Goal: Task Accomplishment & Management: Manage account settings

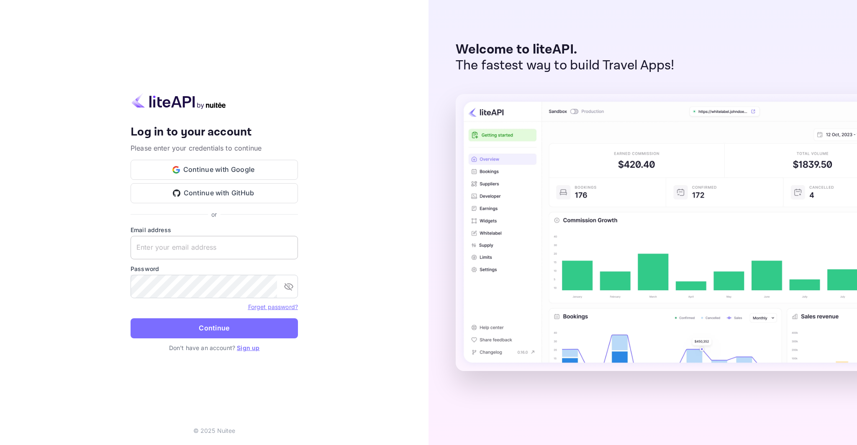
click at [246, 248] on input "text" at bounding box center [214, 247] width 167 height 23
type input "[EMAIL_ADDRESS][DOMAIN_NAME]"
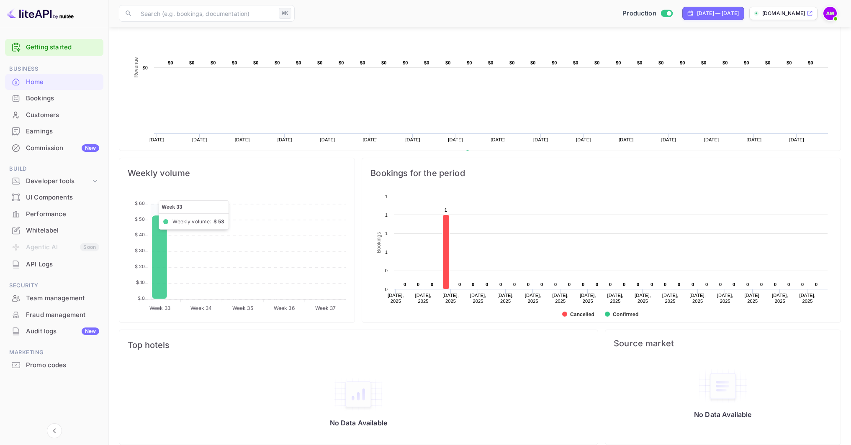
scroll to position [50, 0]
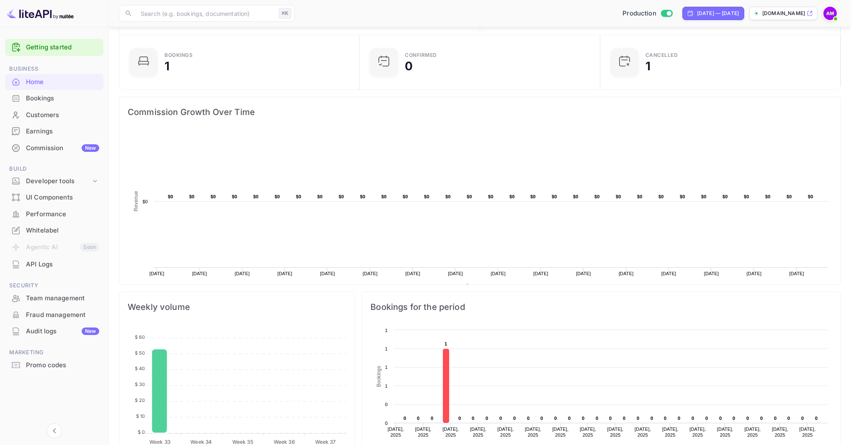
click at [48, 98] on div "Bookings" at bounding box center [62, 99] width 73 height 10
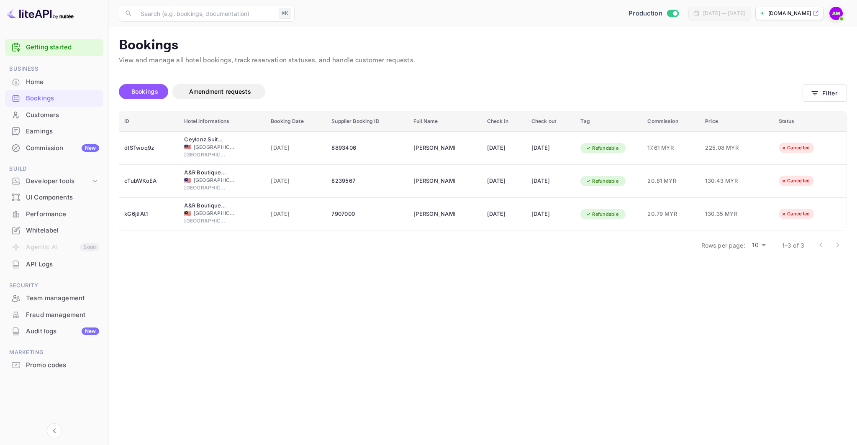
click at [62, 213] on div "Performance" at bounding box center [62, 215] width 73 height 10
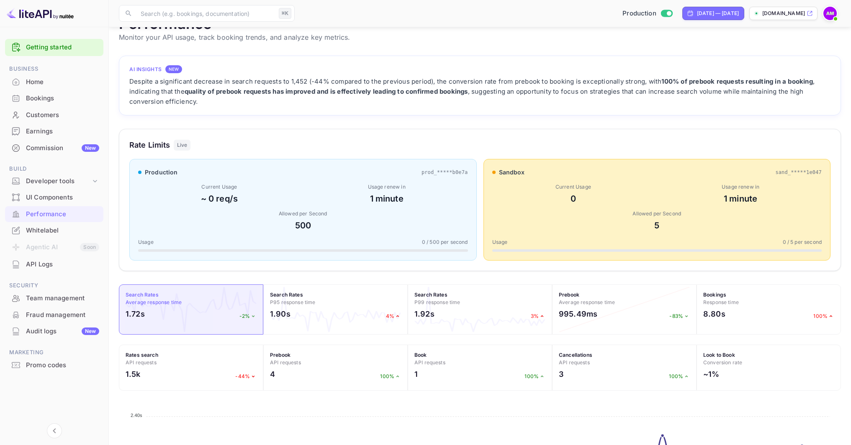
scroll to position [103, 0]
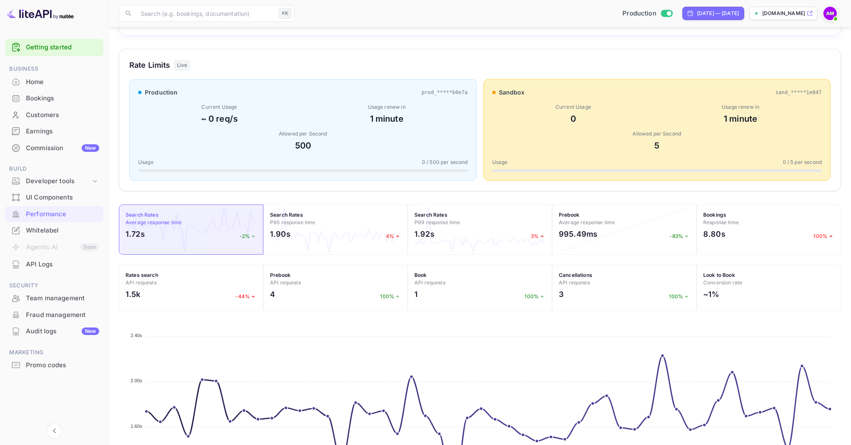
click at [64, 153] on div "Commission New" at bounding box center [54, 148] width 98 height 16
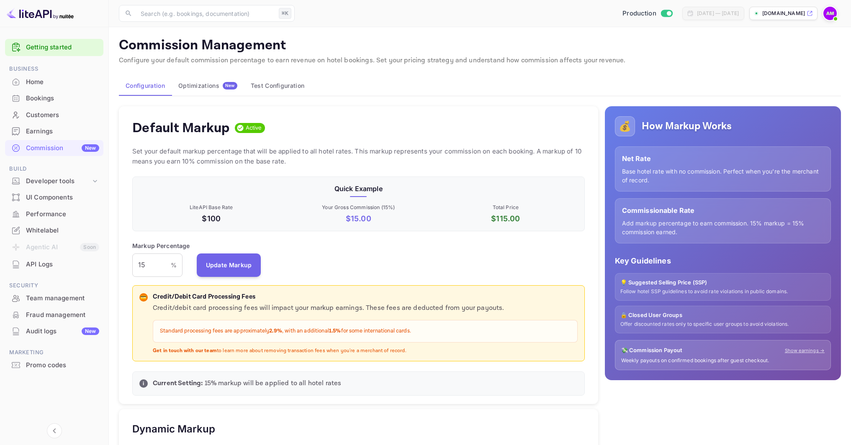
scroll to position [142, 446]
click at [221, 90] on button "Optimizations New" at bounding box center [208, 86] width 72 height 20
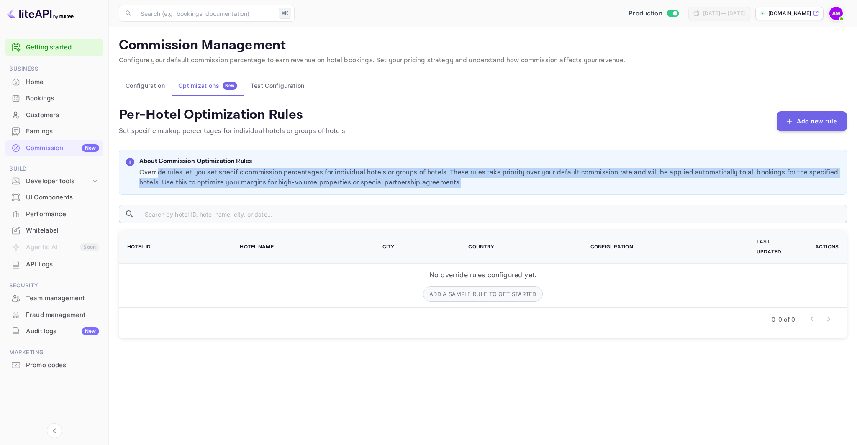
drag, startPoint x: 158, startPoint y: 170, endPoint x: 554, endPoint y: 185, distance: 396.1
click at [547, 185] on p "Override rules let you set specific commission percentages for individual hotel…" at bounding box center [489, 178] width 701 height 20
drag, startPoint x: 556, startPoint y: 184, endPoint x: 677, endPoint y: 164, distance: 122.9
click at [556, 184] on p "Override rules let you set specific commission percentages for individual hotel…" at bounding box center [489, 178] width 701 height 20
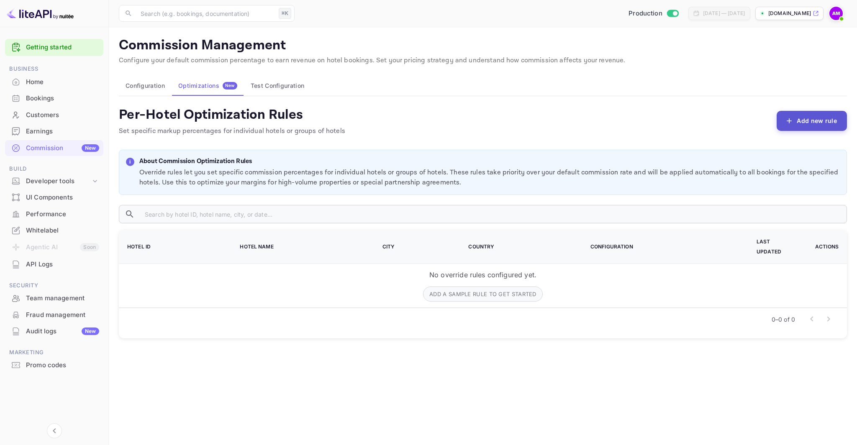
click at [809, 123] on button "Add new rule" at bounding box center [812, 121] width 70 height 20
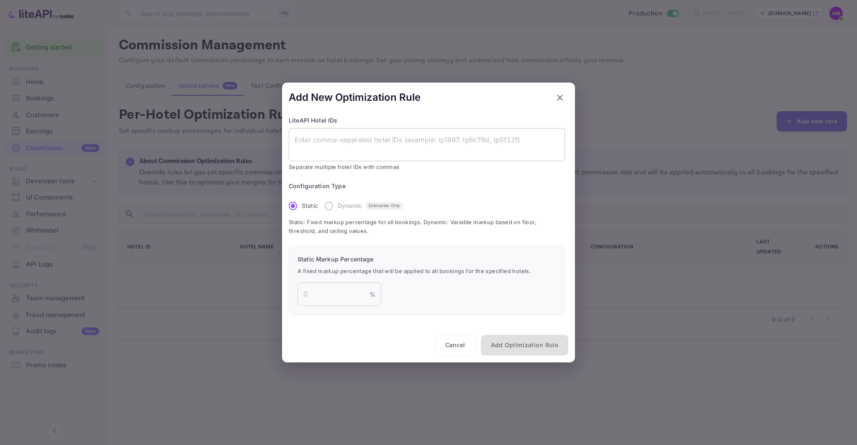
click at [356, 143] on textarea at bounding box center [427, 144] width 264 height 19
click at [328, 209] on label "Dynamic Enterprise Only" at bounding box center [361, 206] width 83 height 18
click at [328, 206] on label "Dynamic Enterprise Only" at bounding box center [361, 206] width 83 height 18
click at [411, 208] on div "Configuration Type Static Dynamic Enterprise Only Static: Fixed markup percenta…" at bounding box center [427, 209] width 276 height 54
click at [322, 281] on div "Static Markup Percentage A fixed markup percentage that will be applied to all …" at bounding box center [427, 280] width 276 height 69
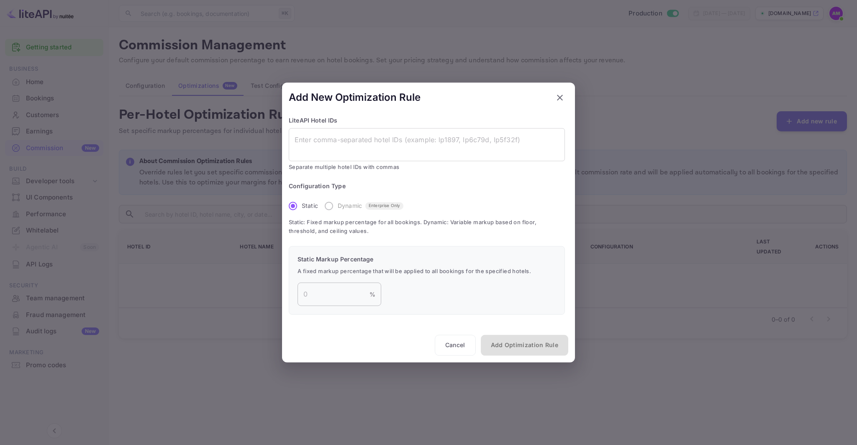
click at [366, 293] on input "number" at bounding box center [334, 294] width 72 height 23
click at [457, 350] on button "Cancel" at bounding box center [455, 345] width 41 height 21
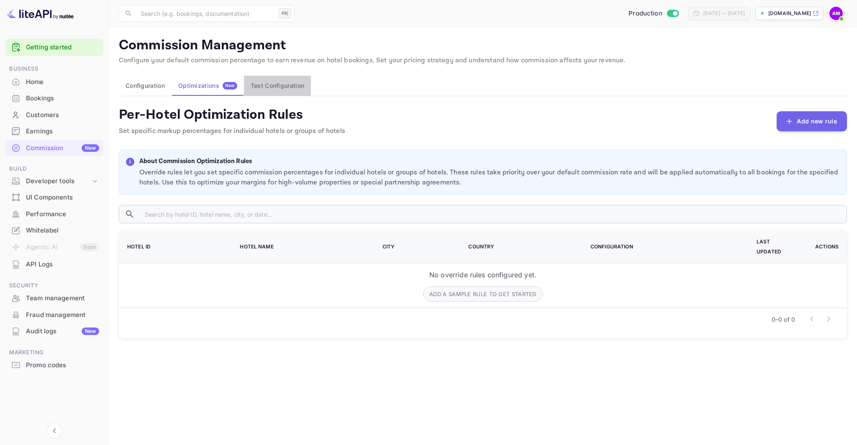
click at [276, 91] on button "Test Configuration" at bounding box center [277, 86] width 67 height 20
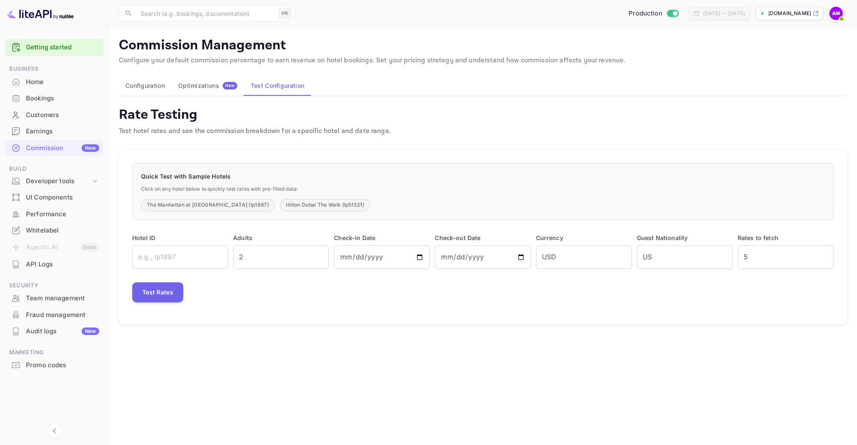
click at [158, 87] on button "Configuration" at bounding box center [145, 86] width 53 height 20
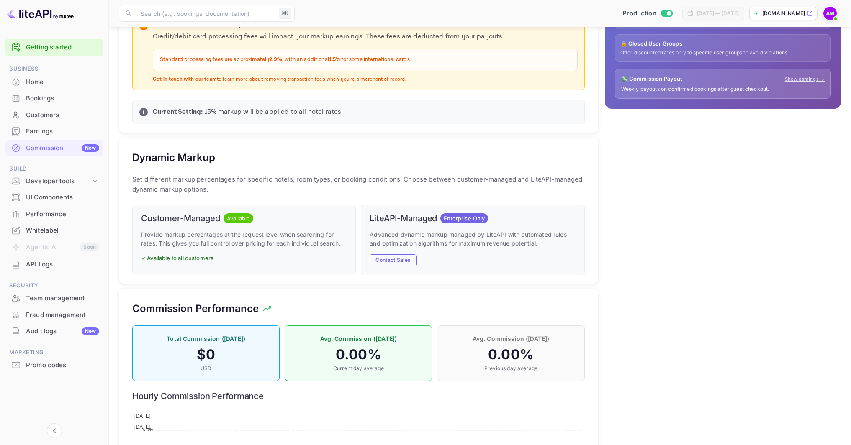
scroll to position [390, 0]
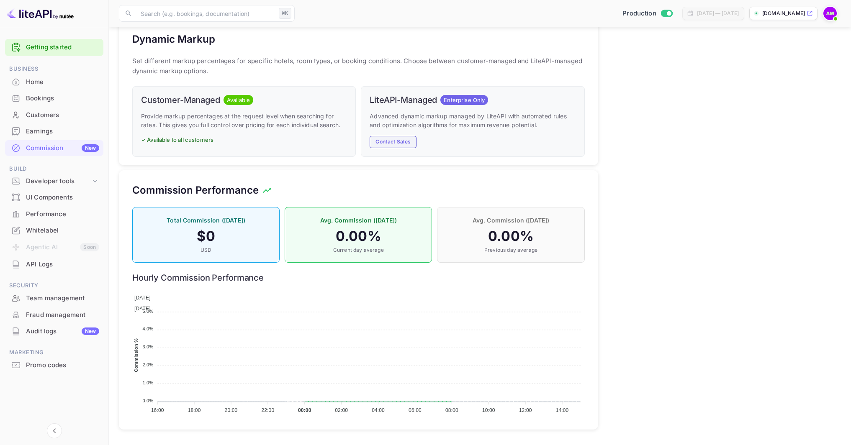
click at [396, 144] on button "Contact Sales" at bounding box center [393, 142] width 47 height 12
click at [754, 162] on div "💰 How Markup Works Net Rate Base hotel rate with no commission. Perfect when yo…" at bounding box center [719, 72] width 243 height 725
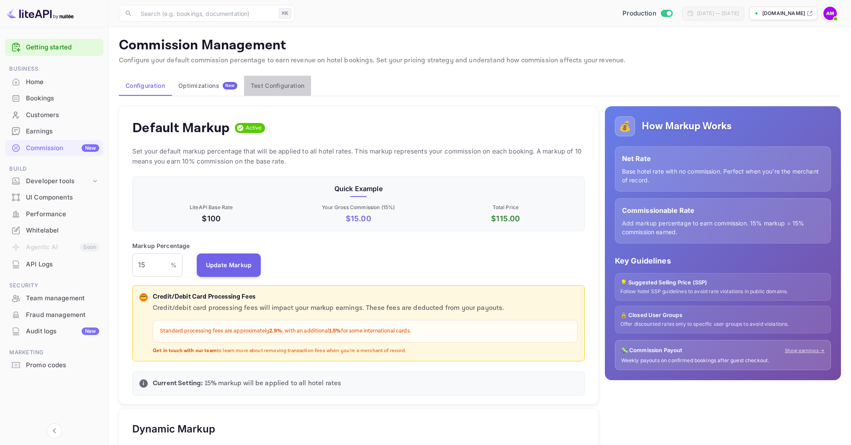
click at [298, 85] on button "Test Configuration" at bounding box center [277, 86] width 67 height 20
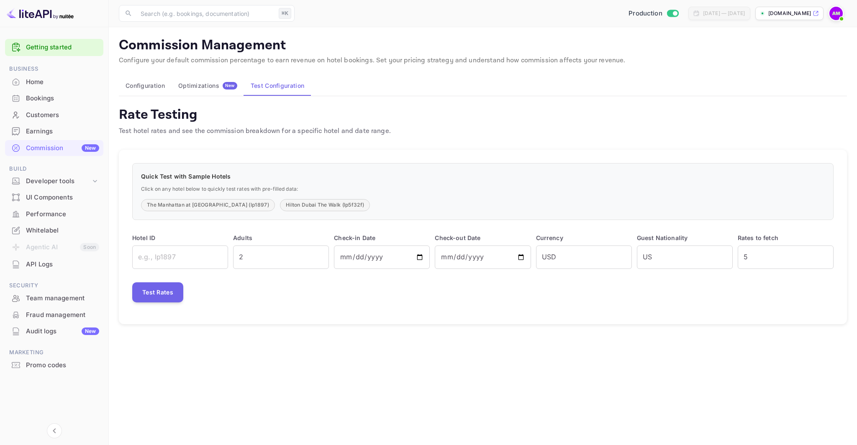
click at [486, 85] on div "Configuration Optimizations New Test Configuration" at bounding box center [483, 86] width 728 height 20
click at [215, 87] on div "Optimizations New" at bounding box center [207, 86] width 59 height 8
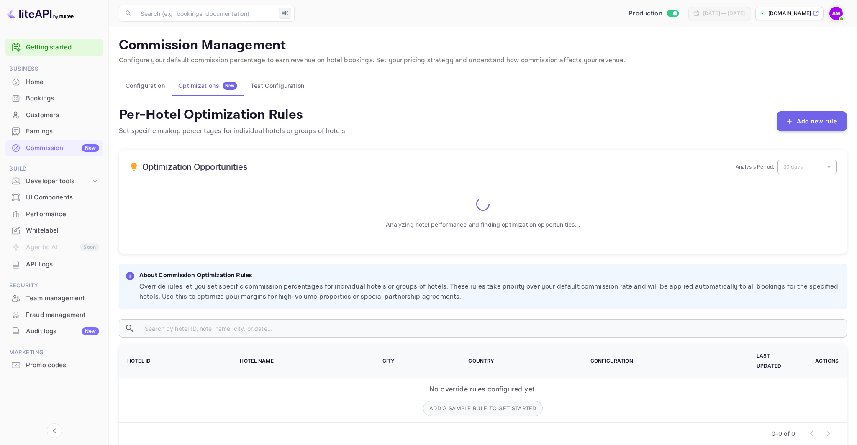
click at [289, 83] on button "Test Configuration" at bounding box center [277, 86] width 67 height 20
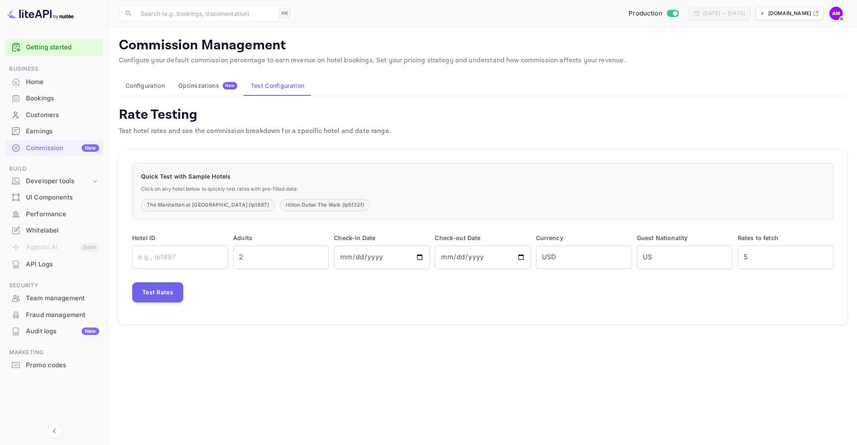
click at [154, 83] on button "Configuration" at bounding box center [145, 86] width 53 height 20
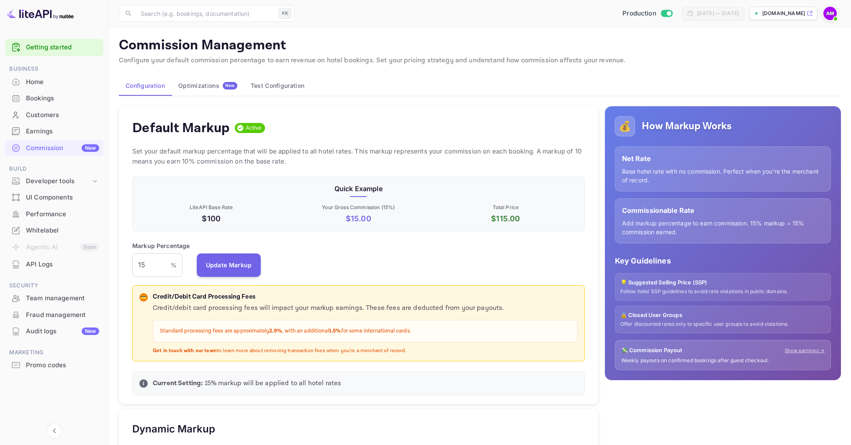
scroll to position [142, 446]
click at [277, 80] on button "Test Configuration" at bounding box center [277, 86] width 67 height 20
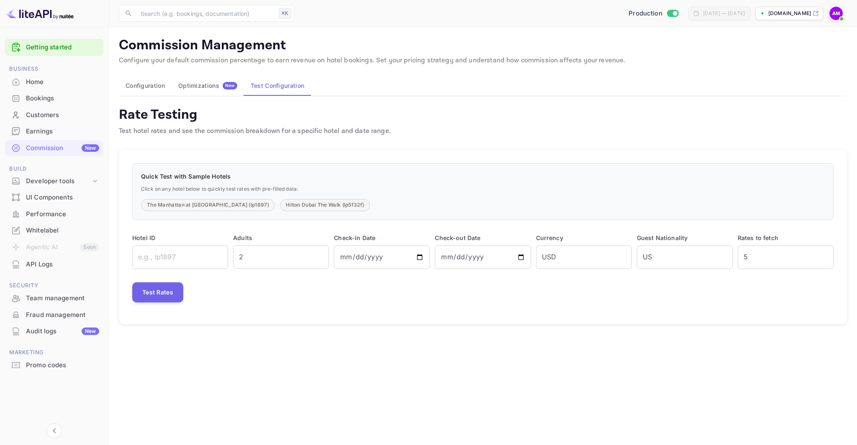
click at [496, 98] on div "Commission Management Configure your default commission percentage to earn reve…" at bounding box center [483, 180] width 728 height 287
click at [46, 98] on div "Bookings" at bounding box center [62, 99] width 73 height 10
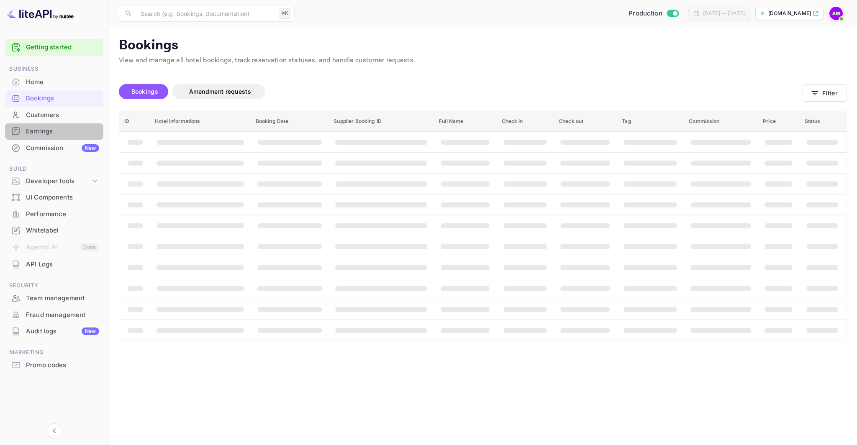
click at [56, 131] on div "Earnings" at bounding box center [62, 132] width 73 height 10
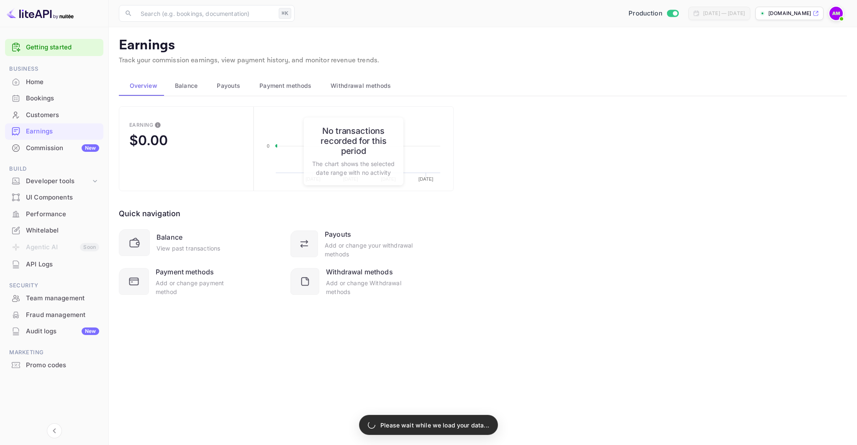
click at [46, 214] on div "Performance" at bounding box center [62, 215] width 73 height 10
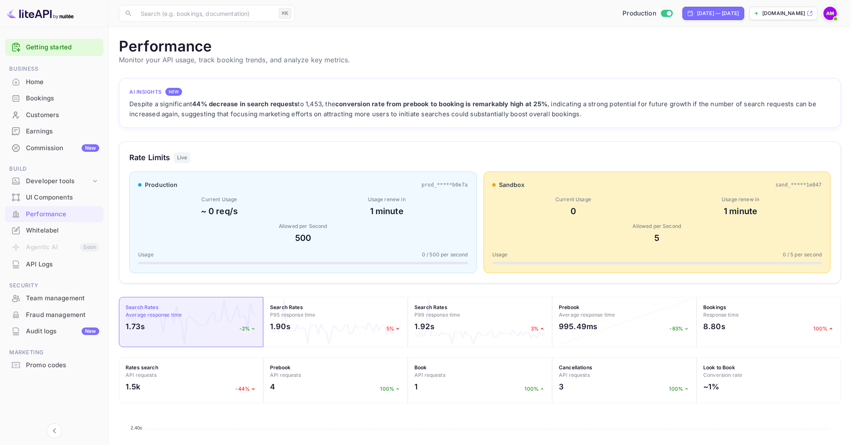
click at [61, 234] on div "Whitelabel" at bounding box center [62, 231] width 73 height 10
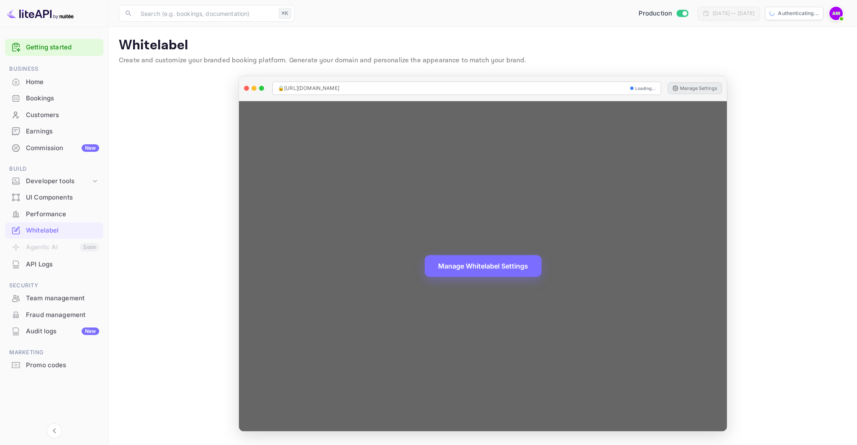
click at [716, 87] on button "Manage Settings" at bounding box center [695, 88] width 54 height 12
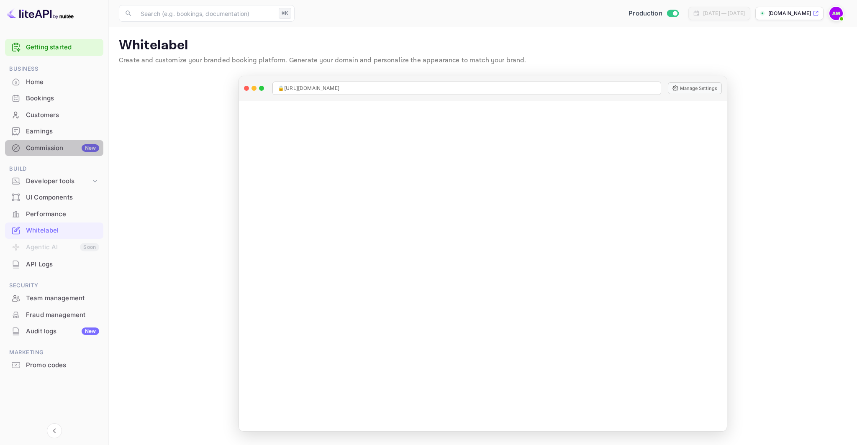
click at [56, 146] on div "Commission New" at bounding box center [62, 149] width 73 height 10
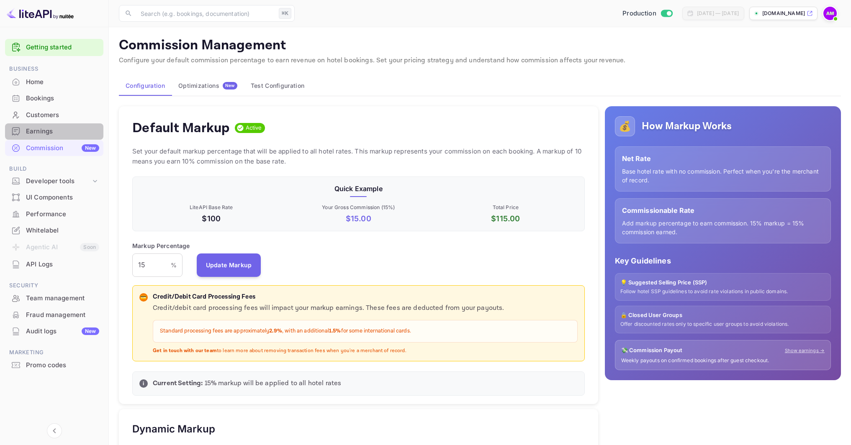
click at [49, 131] on div "Earnings" at bounding box center [62, 132] width 73 height 10
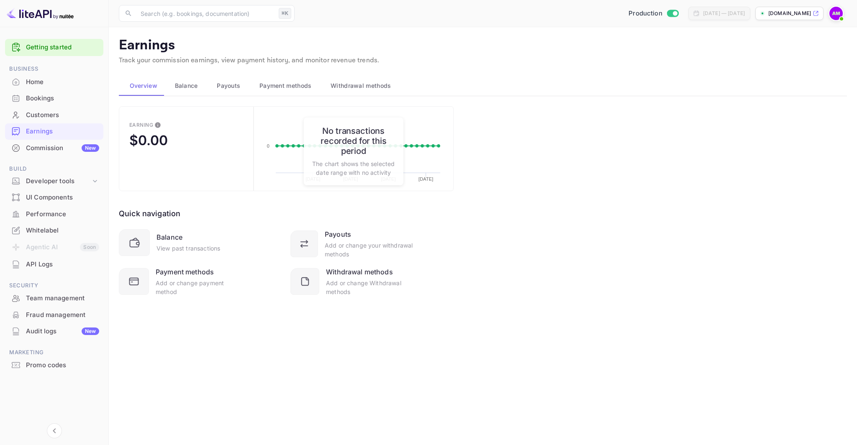
click at [47, 149] on div "Commission New" at bounding box center [62, 149] width 73 height 10
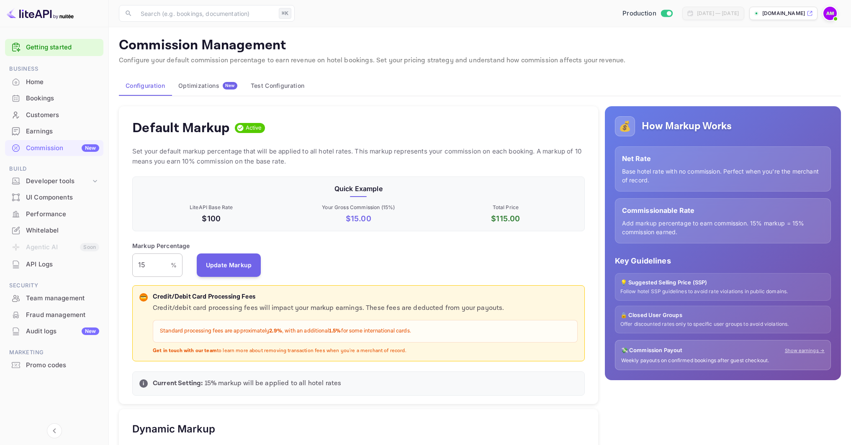
scroll to position [142, 446]
click at [167, 262] on input "15" at bounding box center [151, 265] width 38 height 23
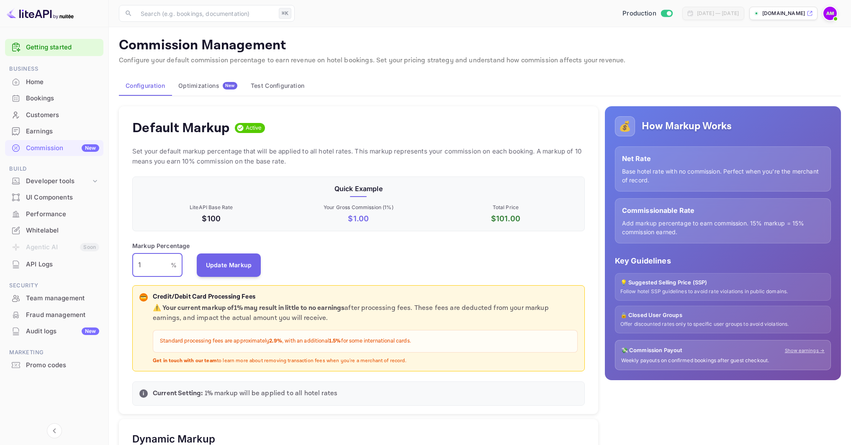
type input "15"
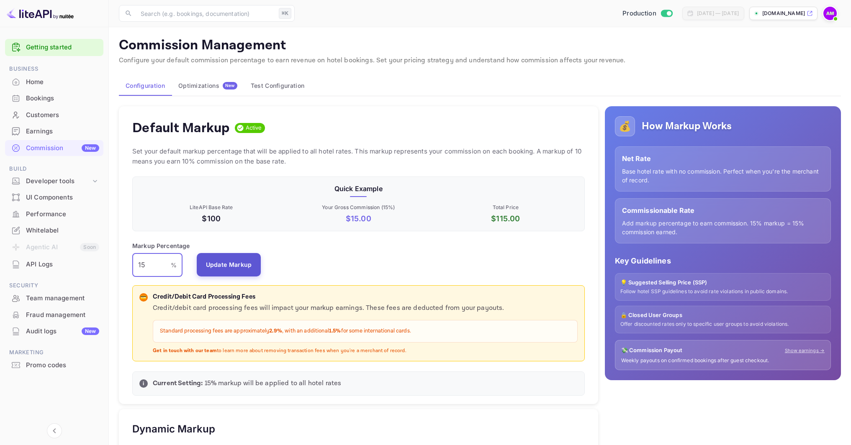
click at [234, 269] on button "Update Markup" at bounding box center [229, 264] width 64 height 23
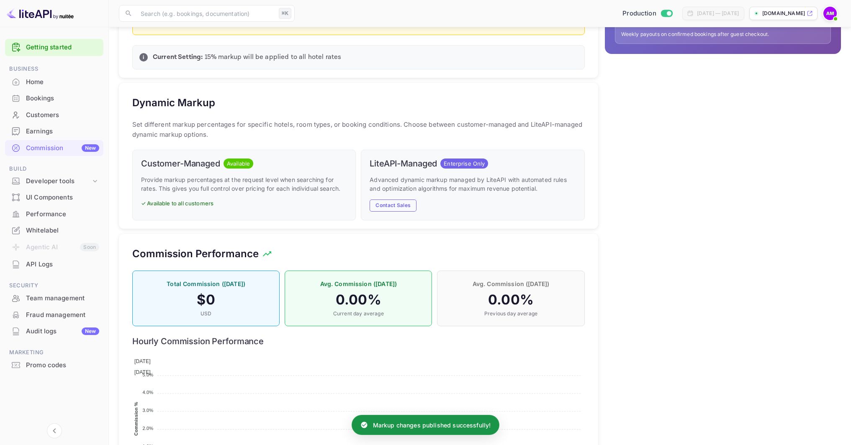
scroll to position [390, 0]
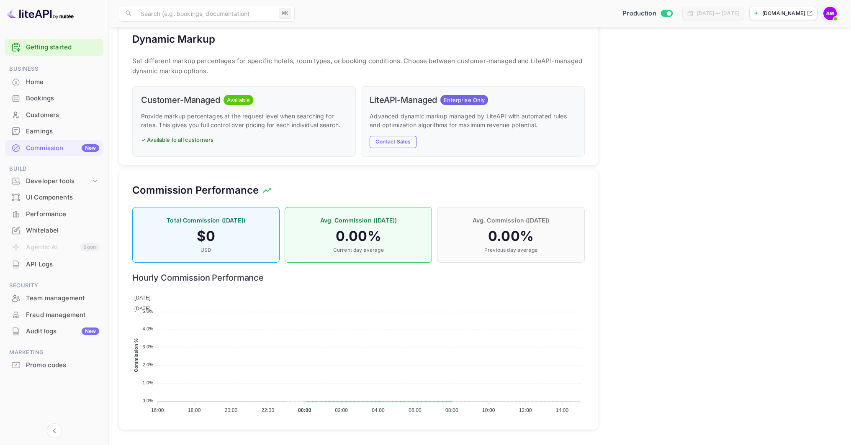
click at [708, 232] on div "💰 How Markup Works Net Rate Base hotel rate with no commission. Perfect when yo…" at bounding box center [719, 72] width 243 height 725
click at [767, 167] on div "💰 How Markup Works Net Rate Base hotel rate with no commission. Perfect when yo…" at bounding box center [719, 72] width 243 height 725
